Goal: Task Accomplishment & Management: Complete application form

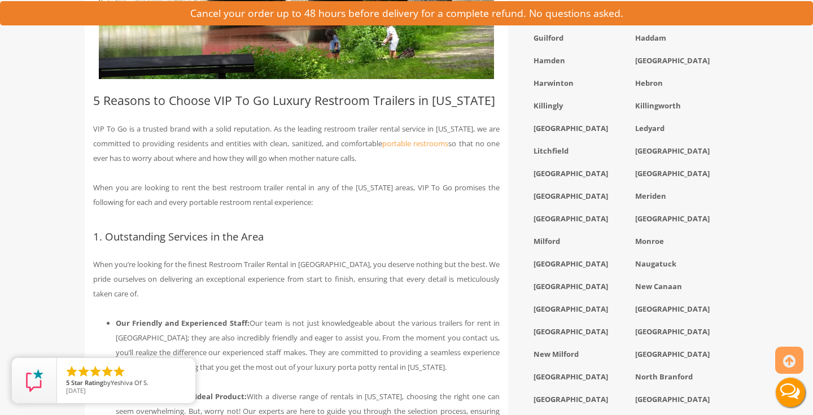
scroll to position [1234, 0]
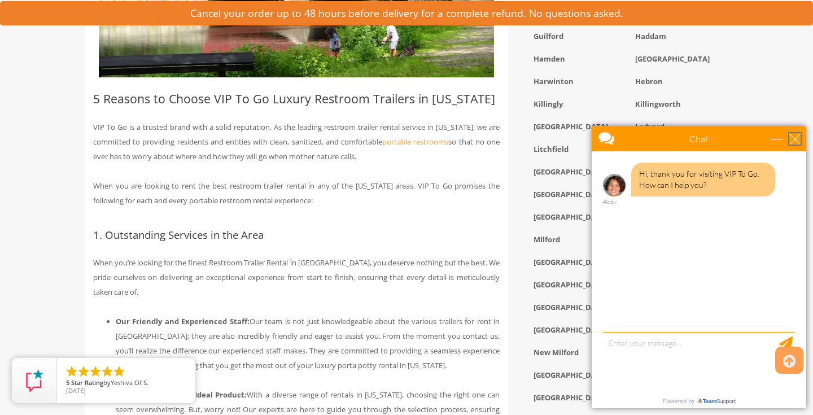
click at [791, 141] on div "close" at bounding box center [794, 138] width 11 height 11
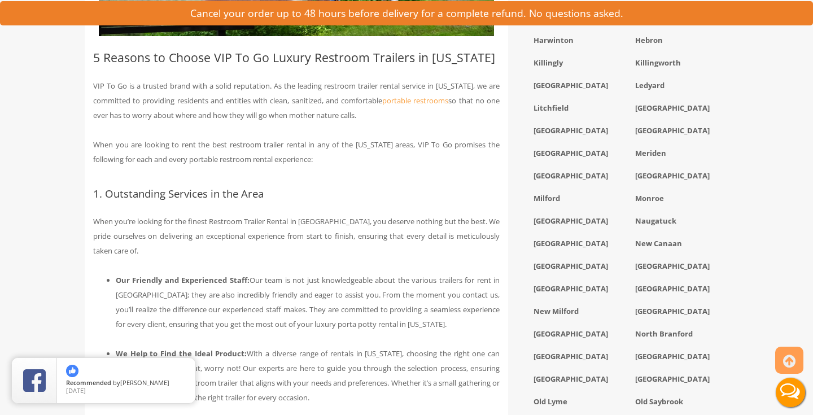
scroll to position [1276, 0]
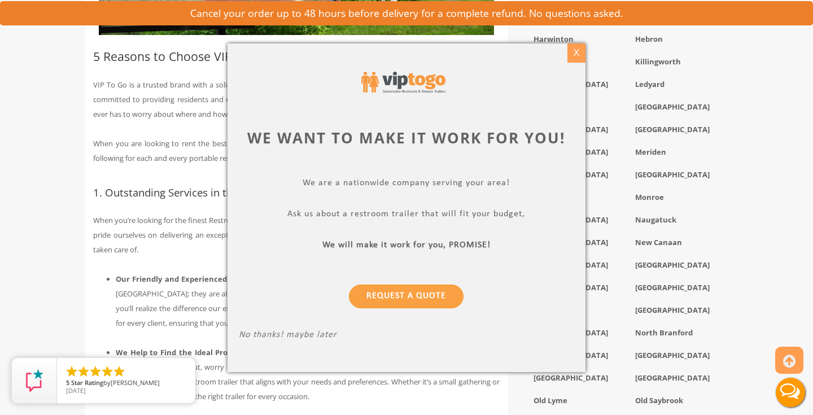
click at [577, 49] on div "X" at bounding box center [575, 52] width 17 height 19
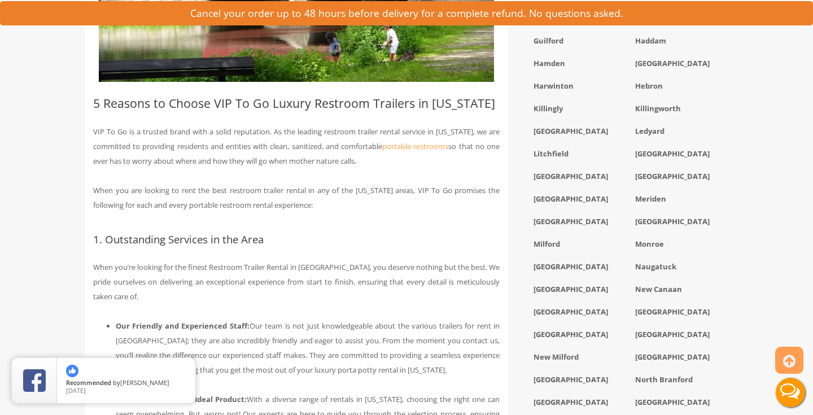
scroll to position [1229, 0]
click at [646, 301] on div "New Canaan" at bounding box center [677, 291] width 102 height 23
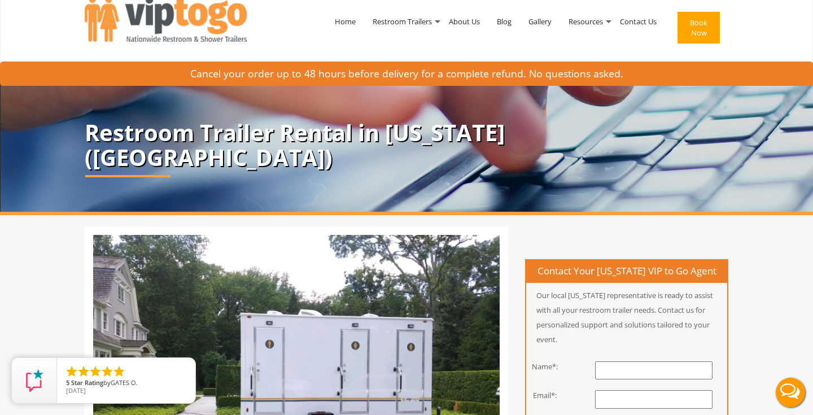
scroll to position [0, 0]
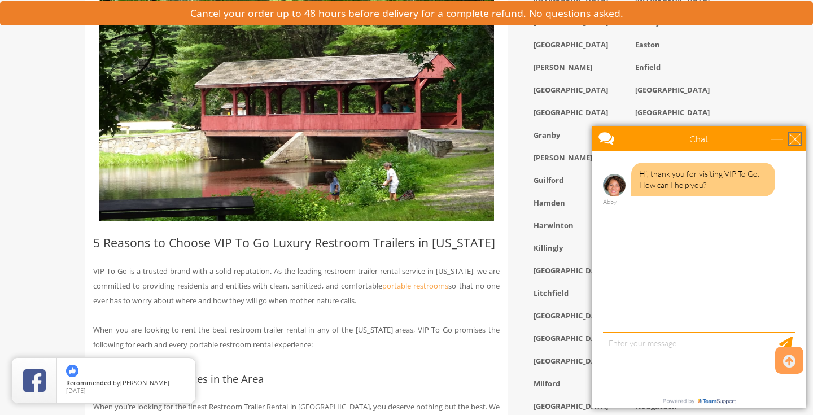
click at [797, 142] on div "close" at bounding box center [794, 138] width 11 height 11
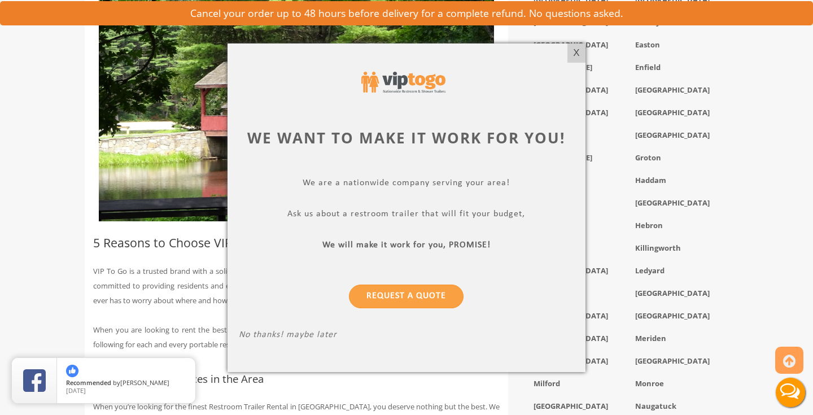
click at [432, 283] on p "Request a Quote" at bounding box center [406, 290] width 335 height 41
click at [424, 308] on link "Request a Quote" at bounding box center [406, 296] width 115 height 24
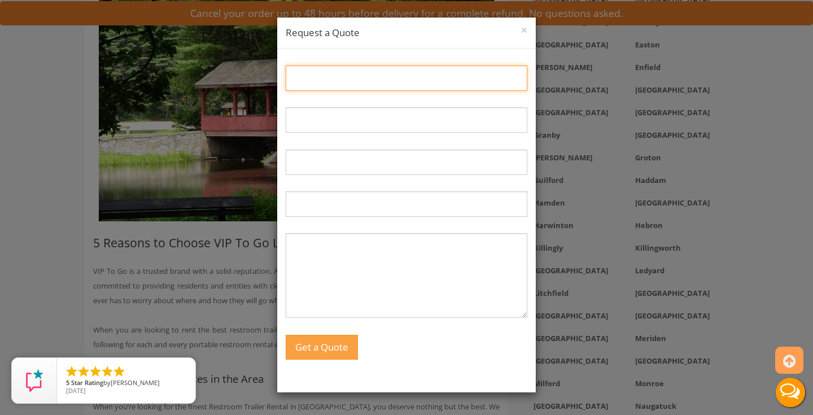
click at [345, 82] on input "Name:" at bounding box center [407, 77] width 242 height 25
click at [350, 55] on div "Name: Email: Phone: Trailer Needed at (Zip Code): Message: Get a Quote" at bounding box center [406, 217] width 258 height 336
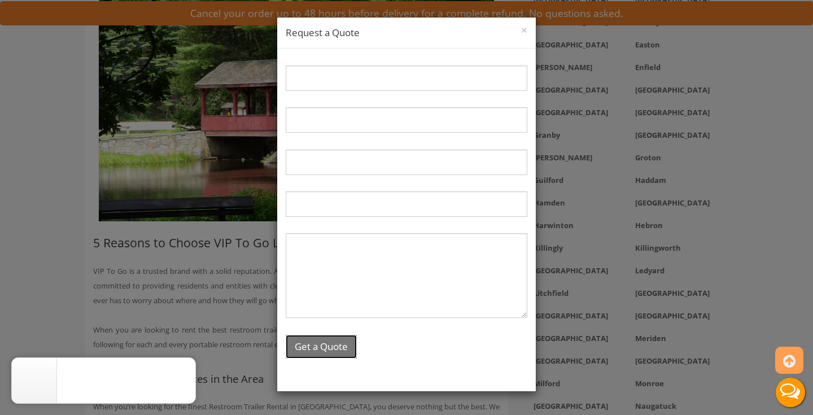
click at [322, 343] on button "Get a Quote" at bounding box center [321, 347] width 71 height 24
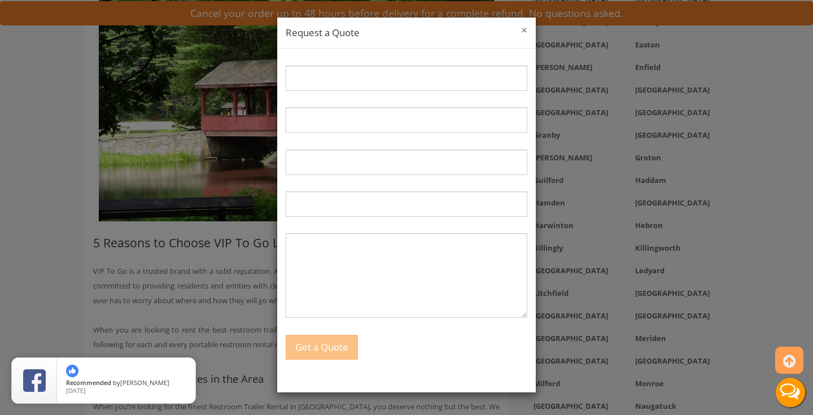
click at [525, 31] on button "×" at bounding box center [524, 30] width 6 height 11
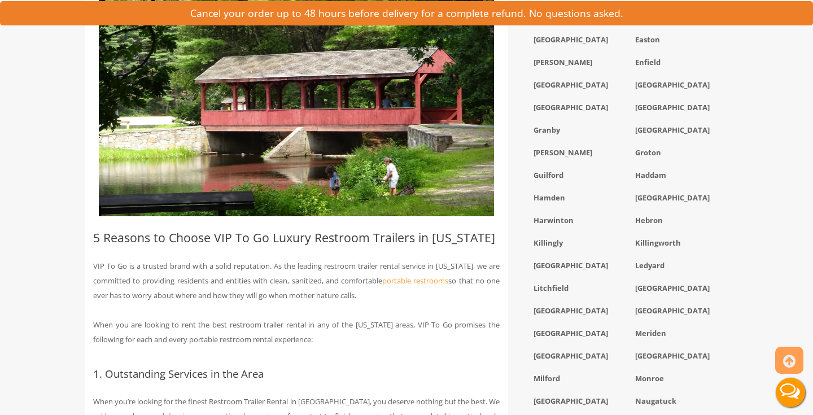
scroll to position [1100, 0]
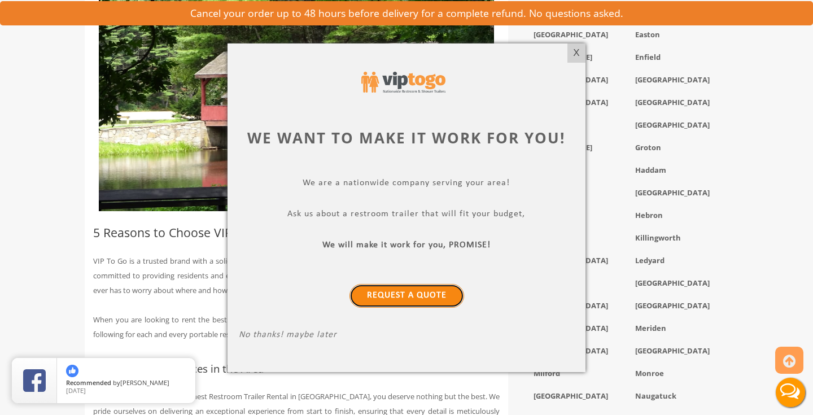
click at [405, 295] on link "Request a Quote" at bounding box center [406, 296] width 115 height 24
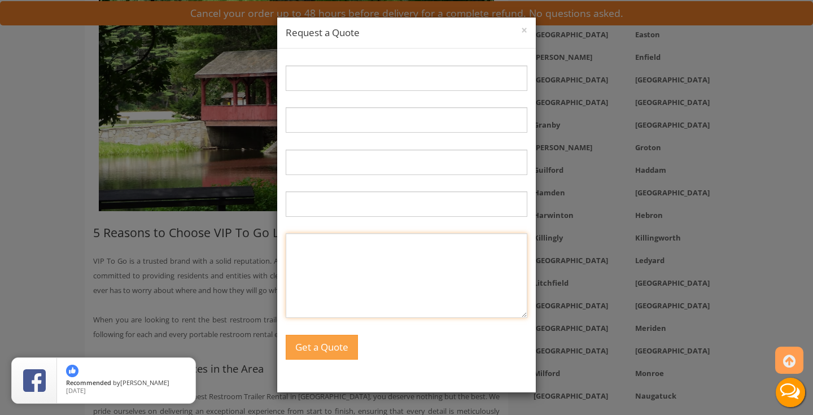
click at [405, 295] on textarea "Message:" at bounding box center [407, 275] width 242 height 85
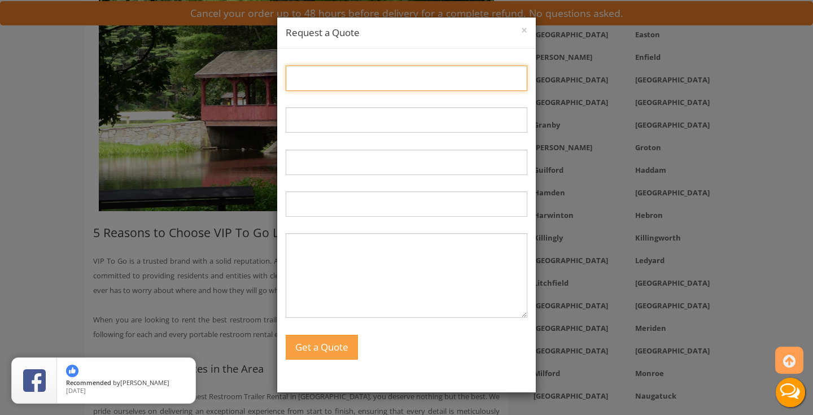
click at [389, 74] on input "Name:" at bounding box center [407, 77] width 242 height 25
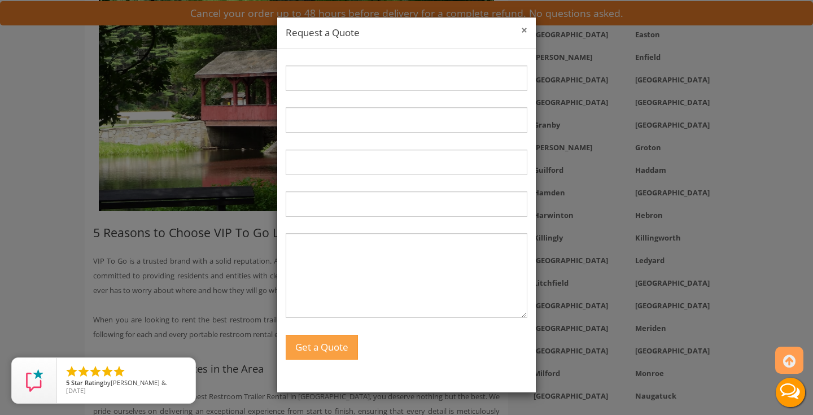
click at [520, 28] on div "× Request a Quote" at bounding box center [406, 32] width 258 height 31
click at [523, 31] on button "×" at bounding box center [524, 30] width 6 height 11
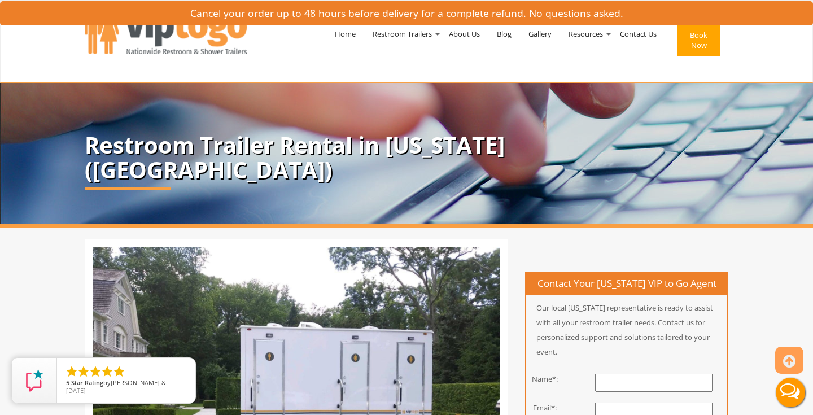
scroll to position [144, 0]
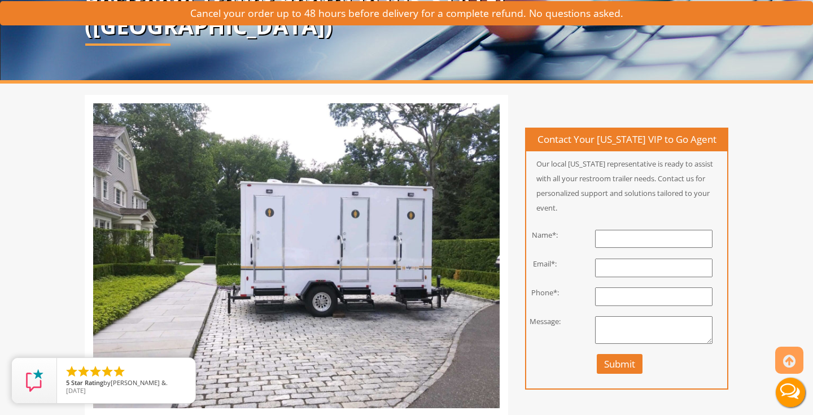
click at [643, 248] on input "text" at bounding box center [653, 239] width 117 height 19
type input "Campbell Kinsman"
type input "campbell.e.kinsman@gmail.com"
type input "9704127447"
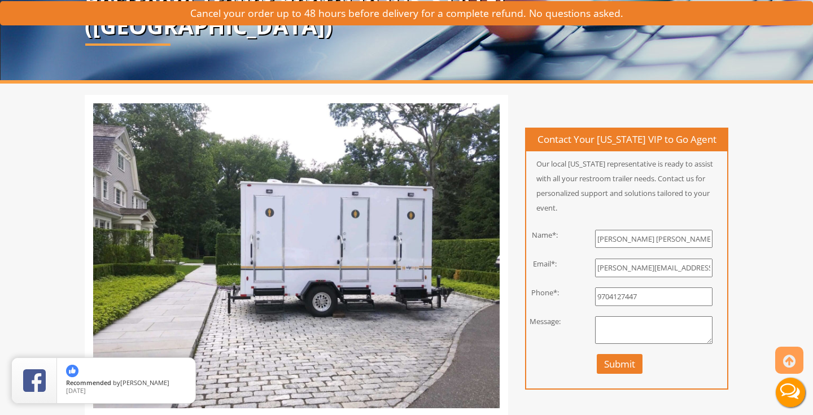
click at [639, 334] on textarea at bounding box center [653, 330] width 117 height 28
type textarea "I"
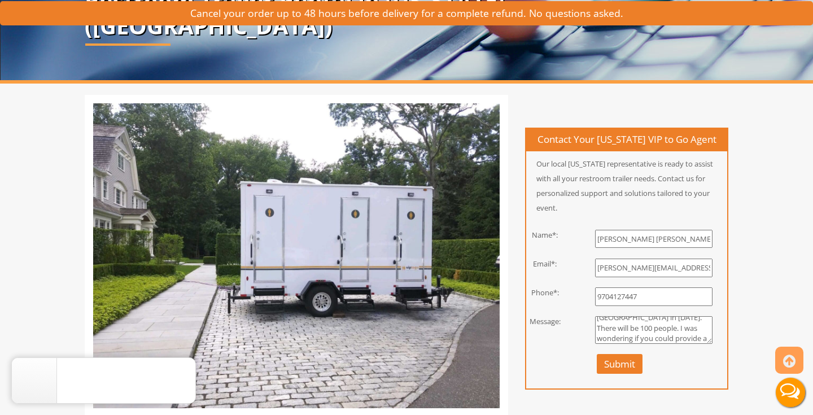
scroll to position [39, 0]
type textarea "Hi I am having a wedding at my parents house in New Canaan CT in October 2026. …"
click at [628, 374] on button "Submit" at bounding box center [619, 364] width 46 height 20
click at [623, 374] on button "Submit" at bounding box center [619, 364] width 46 height 20
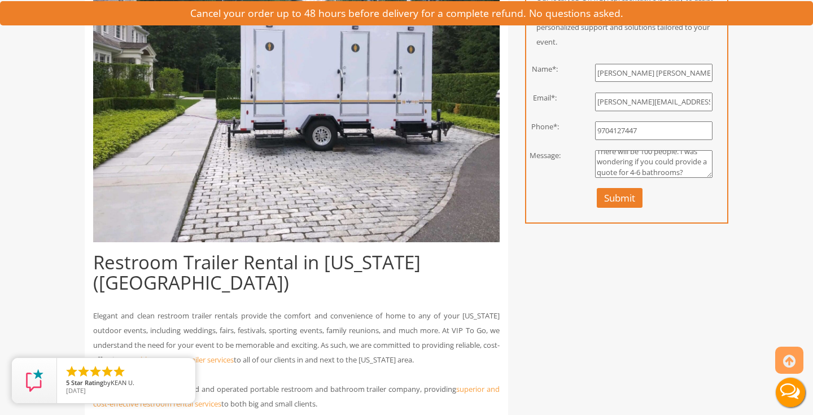
scroll to position [317, 0]
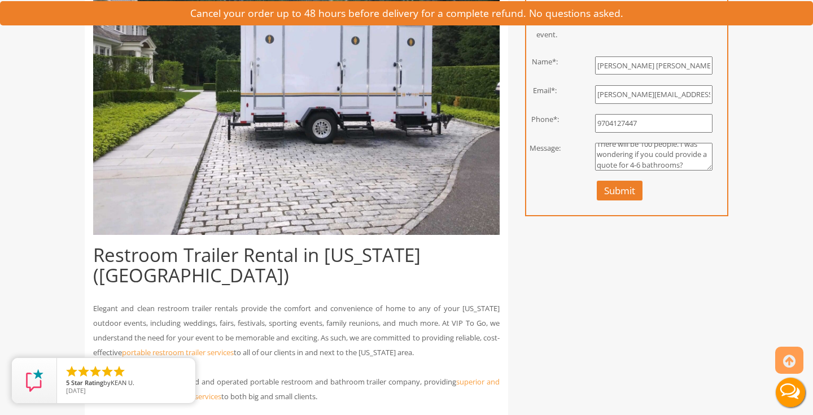
drag, startPoint x: 612, startPoint y: 195, endPoint x: 609, endPoint y: 190, distance: 5.8
click at [611, 191] on button "Submit" at bounding box center [619, 191] width 46 height 20
click at [559, 204] on div "Name*: Campbell Kinsman Email*: campbell.e.kinsman@gmail.com Phone*: 9704127447…" at bounding box center [626, 132] width 218 height 152
click at [630, 208] on div "Submit" at bounding box center [654, 194] width 164 height 27
click at [626, 200] on button "Submit" at bounding box center [619, 191] width 46 height 20
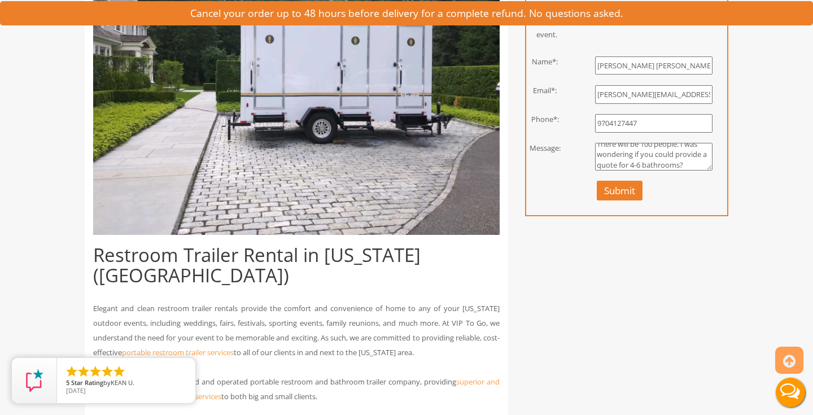
scroll to position [182, 0]
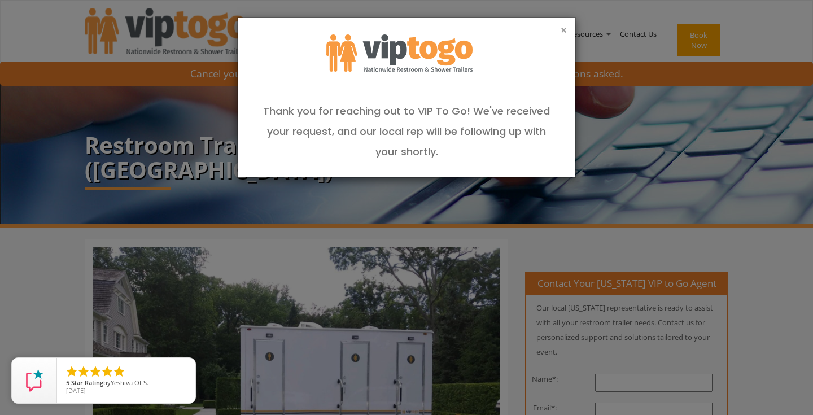
click at [564, 29] on button "×" at bounding box center [563, 30] width 6 height 11
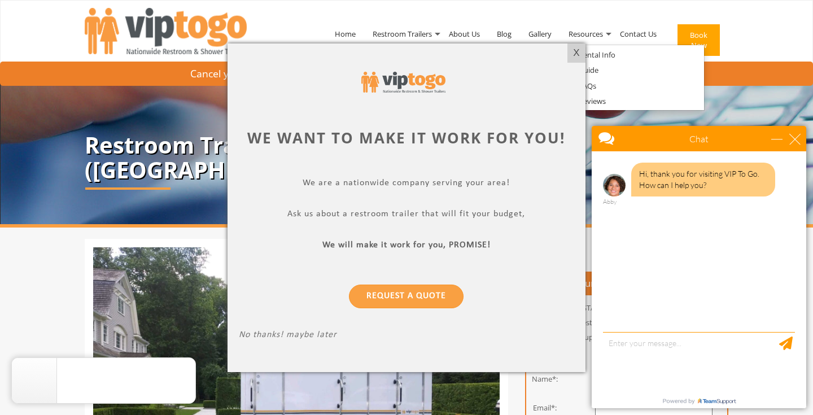
click at [576, 42] on div at bounding box center [406, 207] width 813 height 415
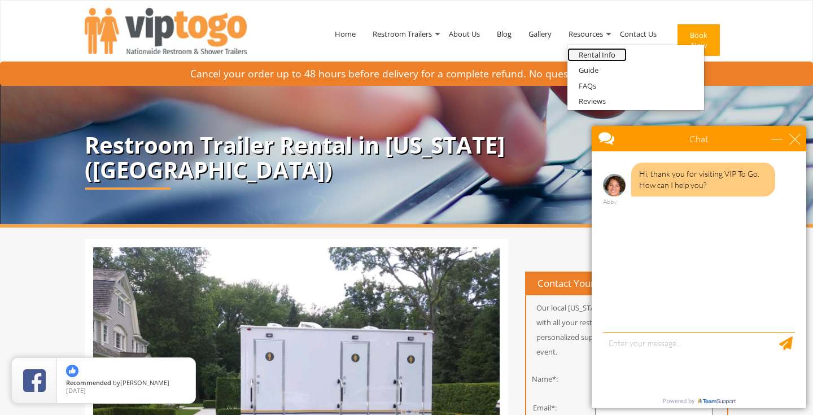
click at [572, 50] on link "Rental Info" at bounding box center [596, 55] width 59 height 14
